Goal: Task Accomplishment & Management: Use online tool/utility

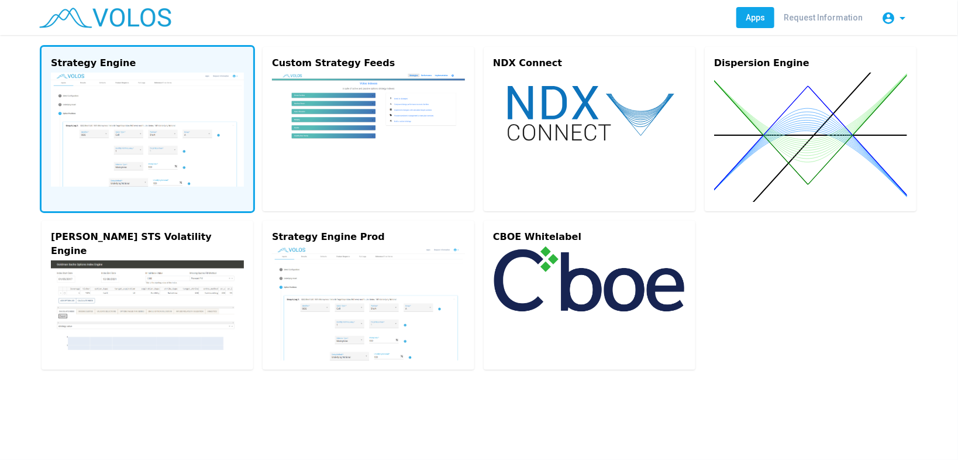
click at [194, 142] on img at bounding box center [147, 130] width 193 height 114
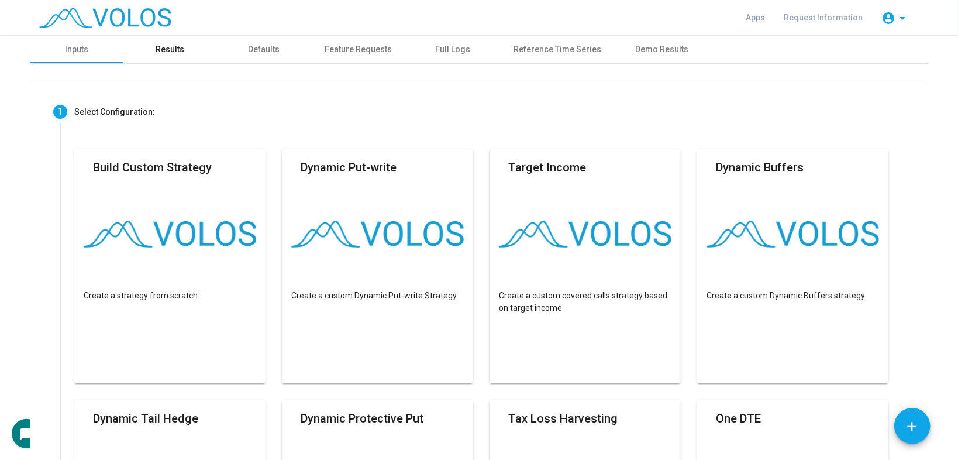
click at [156, 45] on div "Results" at bounding box center [170, 49] width 29 height 12
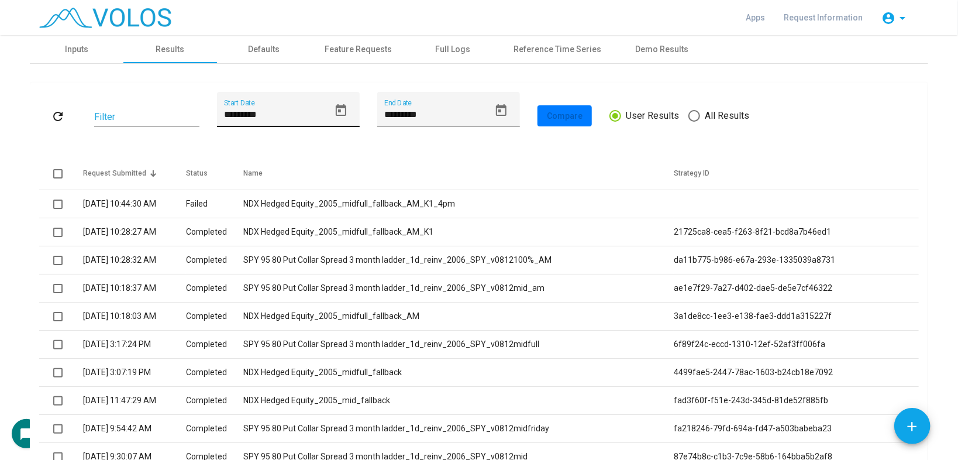
click at [339, 108] on icon "Open calendar" at bounding box center [341, 111] width 14 height 14
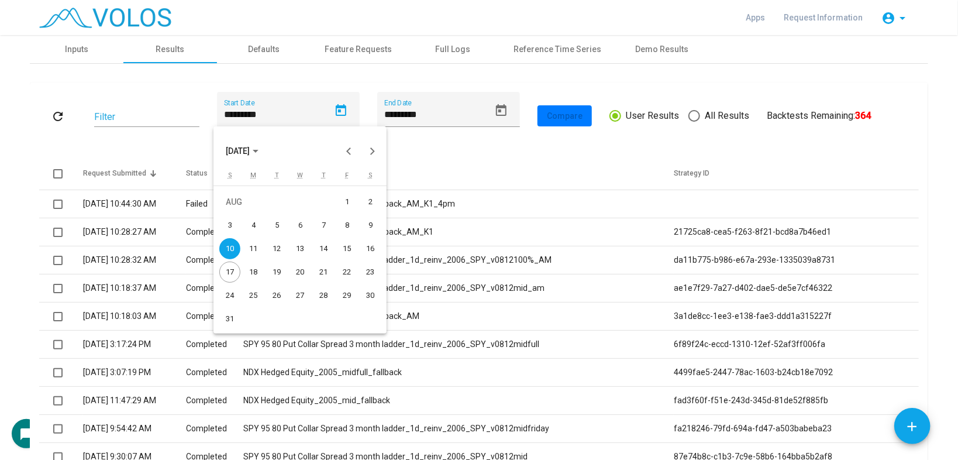
click at [11, 152] on div at bounding box center [479, 230] width 958 height 460
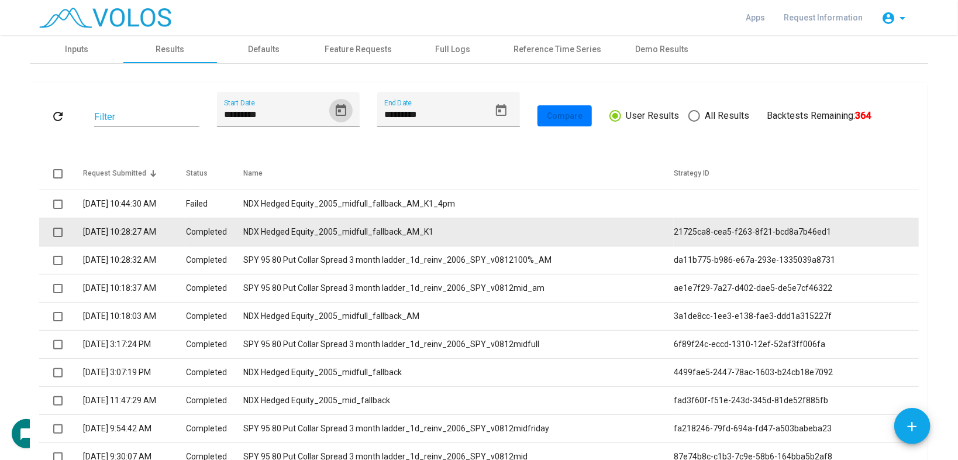
click at [422, 236] on td "NDX Hedged Equity_2005_midfull_fallback_AM_K1" at bounding box center [458, 232] width 431 height 28
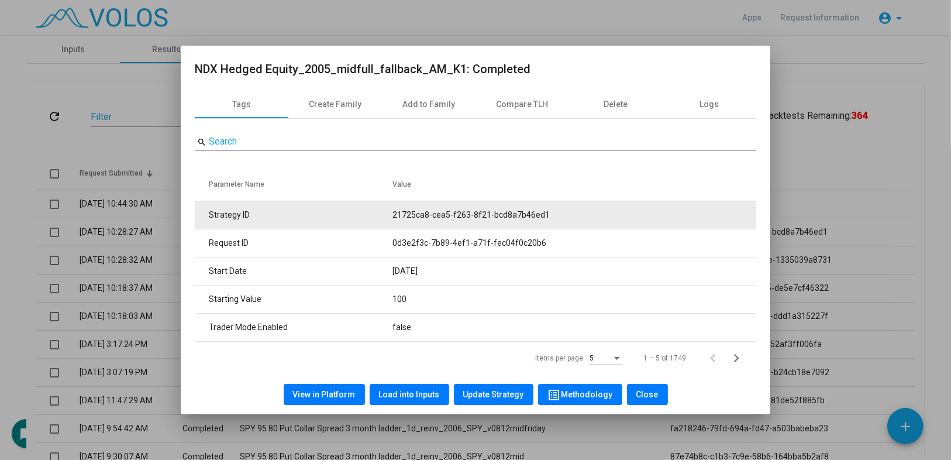
drag, startPoint x: 391, startPoint y: 214, endPoint x: 608, endPoint y: 216, distance: 217.1
click at [608, 216] on tr "Strategy ID 21725ca8-cea5-f263-8f21-bcd8a7b46ed1" at bounding box center [476, 215] width 562 height 28
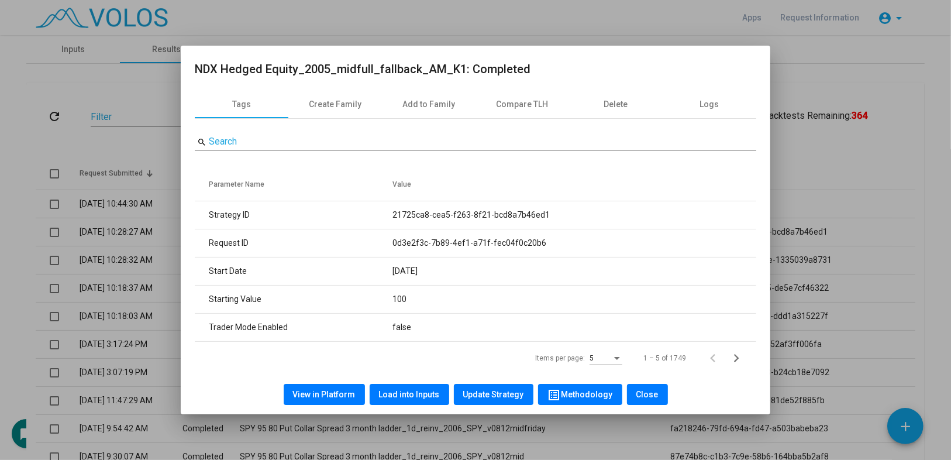
copy tr "21725ca8-cea5-f263-8f21-bcd8a7b46ed1"
